Goal: Task Accomplishment & Management: Use online tool/utility

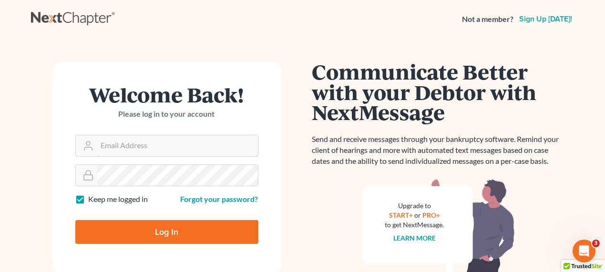
type input "dwoody@scura.com"
click at [212, 241] on input "Log In" at bounding box center [166, 232] width 183 height 24
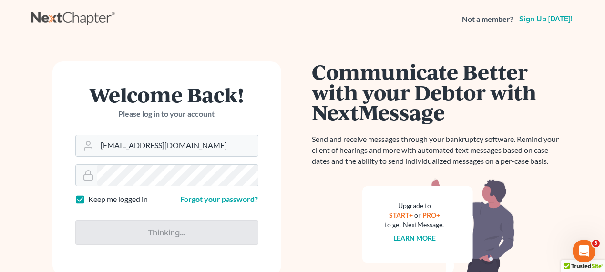
type input "Thinking..."
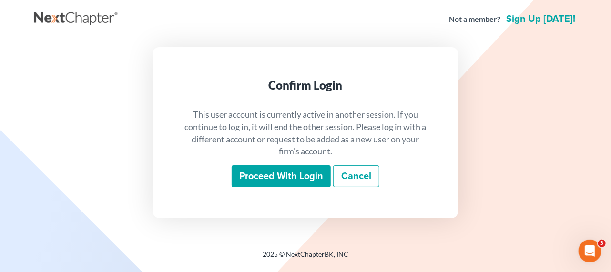
click at [322, 144] on p "This user account is currently active in another session. If you continue to lo…" at bounding box center [306, 133] width 244 height 49
click at [317, 173] on input "Proceed with login" at bounding box center [281, 176] width 99 height 22
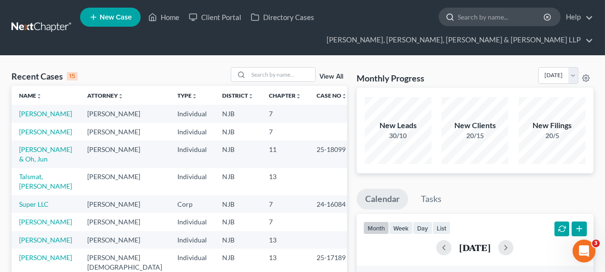
click at [497, 18] on input "search" at bounding box center [501, 17] width 87 height 18
type input "dhukan"
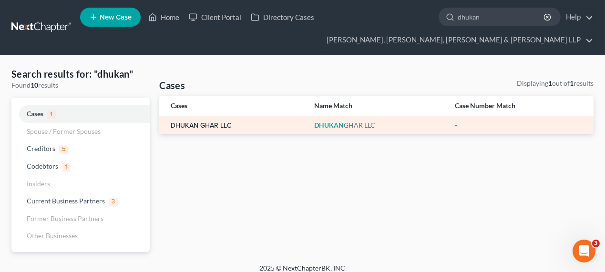
click at [219, 123] on link "DHUKAN GHAR LLC" at bounding box center [201, 126] width 61 height 7
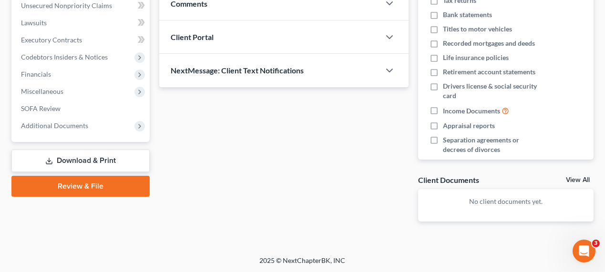
click at [107, 162] on link "Download & Print" at bounding box center [80, 161] width 138 height 22
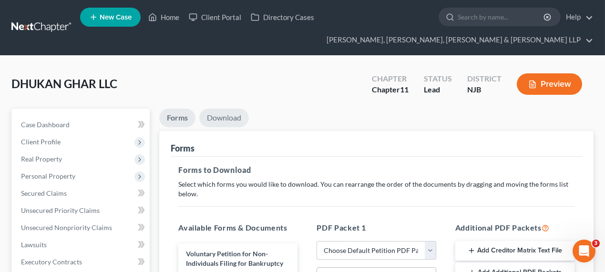
click at [222, 121] on link "Download" at bounding box center [224, 118] width 50 height 19
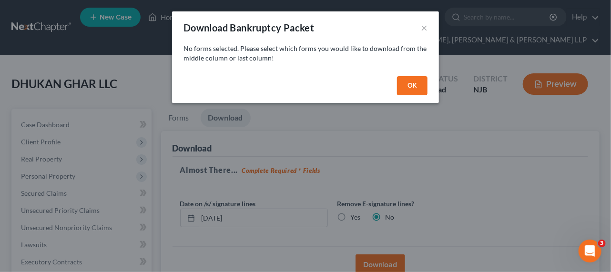
click at [435, 77] on div "OK" at bounding box center [305, 87] width 267 height 31
click at [414, 87] on button "OK" at bounding box center [412, 85] width 31 height 19
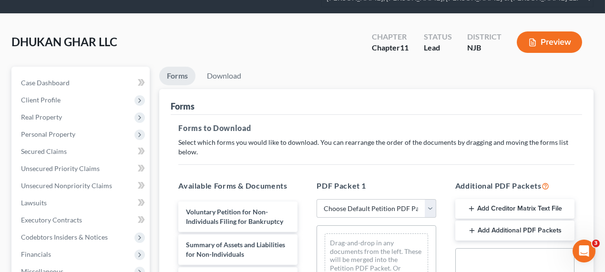
scroll to position [130, 0]
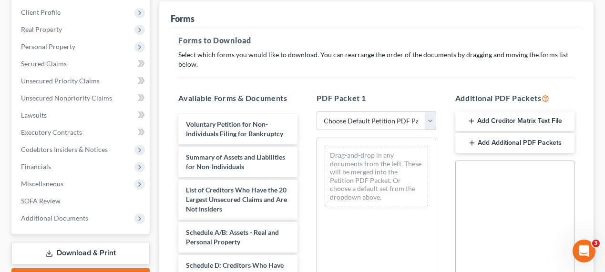
click at [351, 114] on select "Choose Default Petition PDF Packet Complete Bankruptcy Petition (all forms and …" at bounding box center [376, 121] width 119 height 19
select select "0"
click at [317, 112] on select "Choose Default Petition PDF Packet Complete Bankruptcy Petition (all forms and …" at bounding box center [376, 121] width 119 height 19
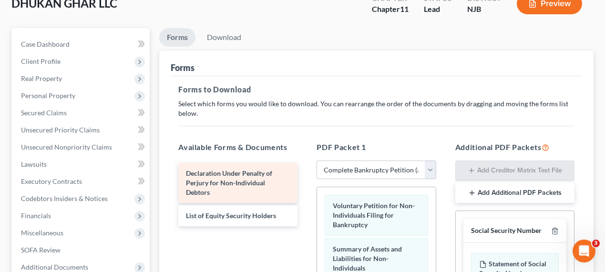
scroll to position [0, 0]
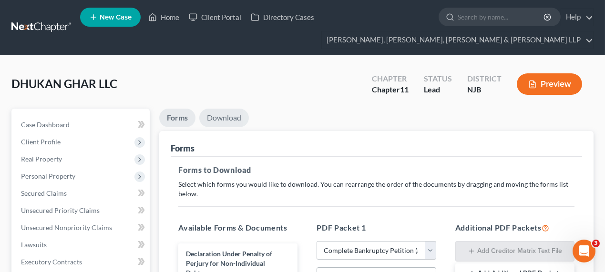
click at [225, 119] on link "Download" at bounding box center [224, 118] width 50 height 19
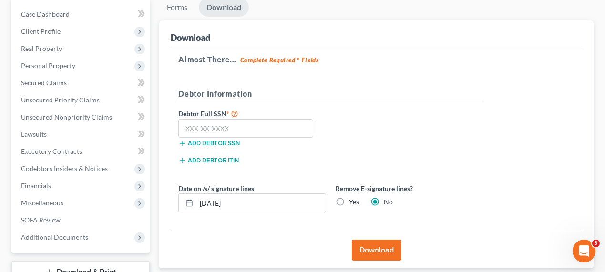
scroll to position [173, 0]
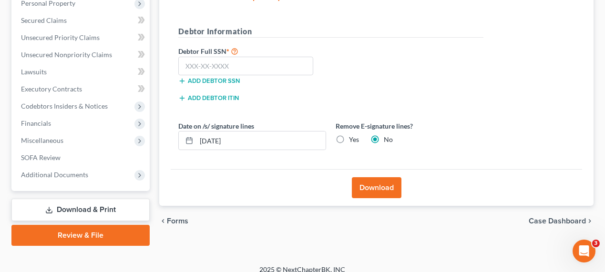
click at [381, 188] on button "Download" at bounding box center [377, 187] width 50 height 21
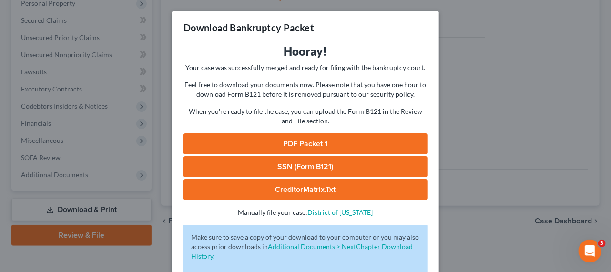
click at [299, 136] on link "PDF Packet 1" at bounding box center [306, 144] width 244 height 21
click at [313, 148] on link "PDF Packet 1" at bounding box center [306, 144] width 244 height 21
click at [442, 94] on div "Download Bankruptcy Packet Hooray! Your case was successfully merged and ready …" at bounding box center [305, 136] width 611 height 272
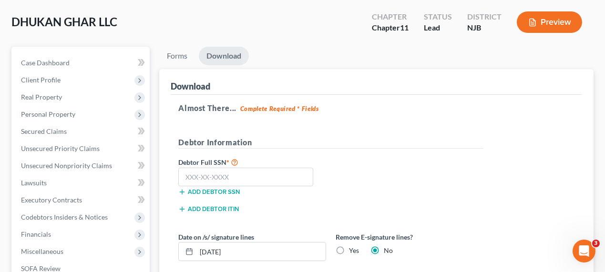
scroll to position [43, 0]
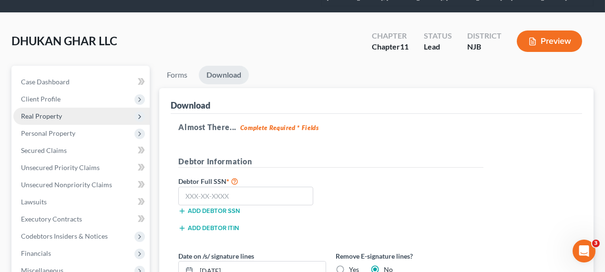
click at [43, 117] on span "Real Property" at bounding box center [41, 116] width 41 height 8
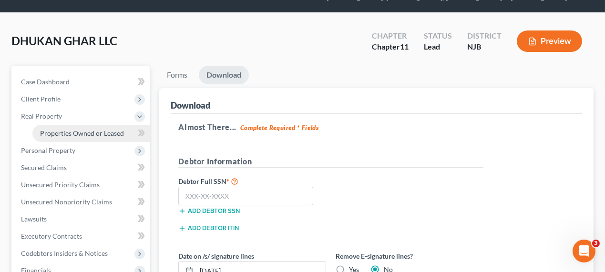
click at [82, 135] on span "Properties Owned or Leased" at bounding box center [82, 133] width 84 height 8
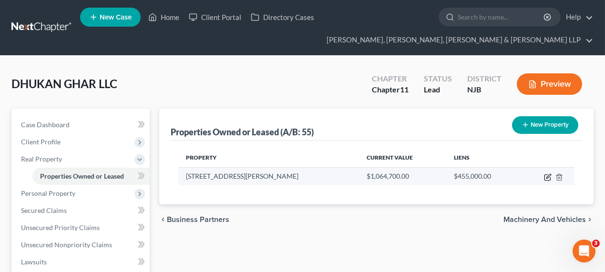
click at [544, 179] on icon "button" at bounding box center [548, 178] width 8 height 8
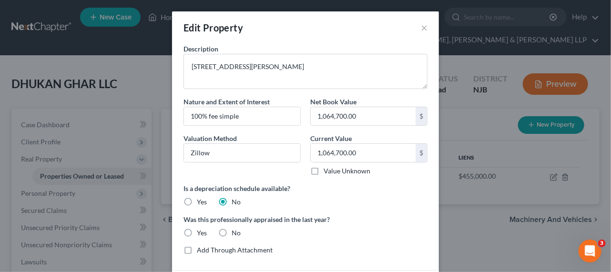
click at [463, 247] on div "Edit Property × Description [STREET_ADDRESS][PERSON_NAME] Nature and Extent of …" at bounding box center [305, 136] width 611 height 272
click at [421, 31] on button "×" at bounding box center [424, 27] width 7 height 11
